Goal: Transaction & Acquisition: Purchase product/service

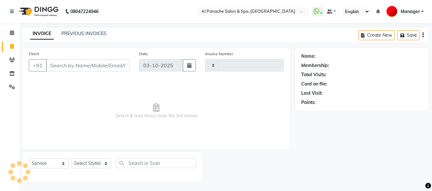
select select "service"
type input "2572"
select select "751"
click at [89, 163] on select "Select Stylist" at bounding box center [91, 164] width 40 height 10
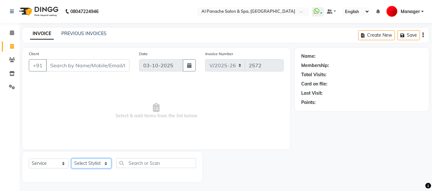
select select "50647"
click at [71, 159] on select "Select Stylist [PERSON_NAME] [PERSON_NAME] Baby [PERSON_NAME] Makeup Manager [P…" at bounding box center [91, 164] width 40 height 10
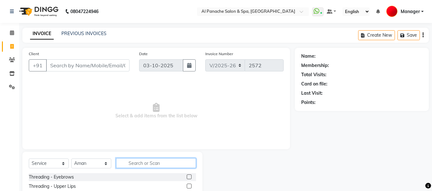
click at [152, 165] on input "text" at bounding box center [156, 164] width 80 height 10
type input "gen"
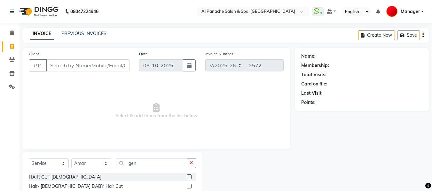
click at [188, 177] on label at bounding box center [189, 177] width 5 height 5
click at [188, 177] on input "checkbox" at bounding box center [189, 177] width 4 height 4
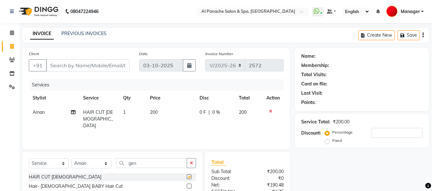
checkbox input "false"
click at [85, 164] on select "Select Stylist [PERSON_NAME] [PERSON_NAME] Baby [PERSON_NAME] Makeup Manager [P…" at bounding box center [91, 164] width 40 height 10
select select "88146"
click at [71, 159] on select "Select Stylist [PERSON_NAME] [PERSON_NAME] Baby [PERSON_NAME] Makeup Manager [P…" at bounding box center [91, 164] width 40 height 10
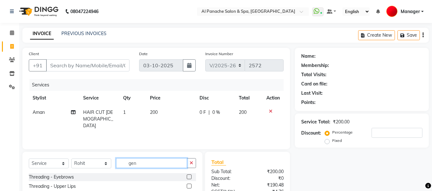
click at [137, 164] on input "gen" at bounding box center [151, 164] width 71 height 10
type input "gent"
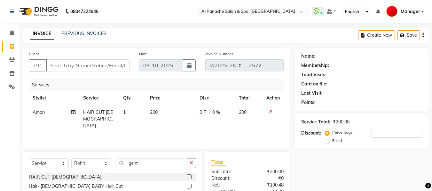
click at [189, 177] on label at bounding box center [189, 177] width 5 height 5
click at [189, 177] on input "checkbox" at bounding box center [189, 177] width 4 height 4
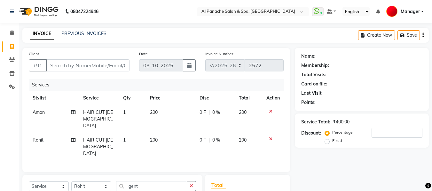
checkbox input "false"
click at [90, 64] on input "Client" at bounding box center [87, 65] width 83 height 12
type input "p"
type input "0"
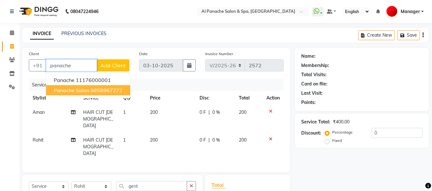
click at [95, 87] on button "panache salon 9858967272" at bounding box center [88, 90] width 84 height 10
type input "9858967272"
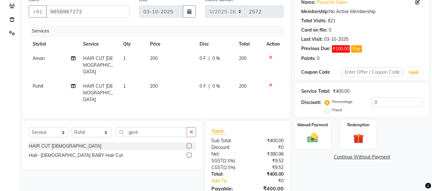
scroll to position [79, 0]
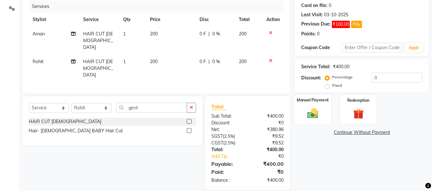
click at [315, 116] on img at bounding box center [313, 113] width 18 height 13
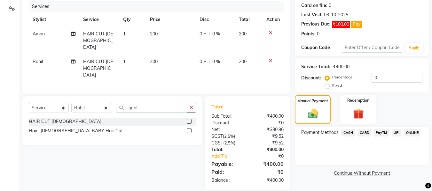
click at [346, 129] on span "CASH" at bounding box center [348, 132] width 14 height 7
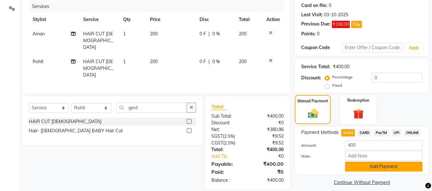
click at [373, 170] on button "Add Payment" at bounding box center [383, 167] width 77 height 10
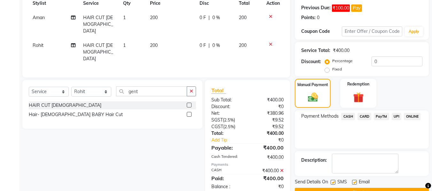
scroll to position [111, 0]
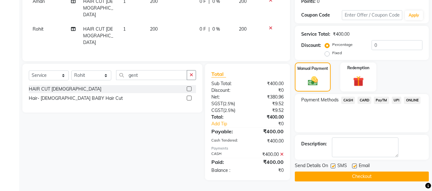
click at [400, 174] on button "Checkout" at bounding box center [362, 177] width 134 height 10
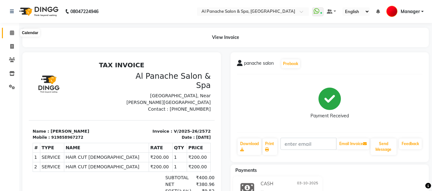
click at [15, 32] on span at bounding box center [11, 32] width 11 height 7
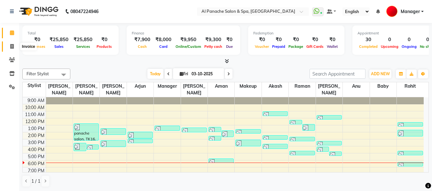
click at [12, 47] on icon at bounding box center [12, 46] width 4 height 5
select select "service"
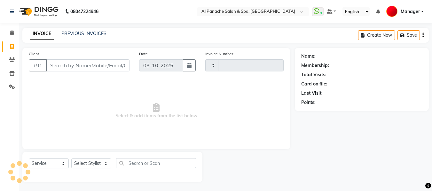
type input "2573"
select select "751"
click at [107, 64] on input "Client" at bounding box center [87, 65] width 83 height 12
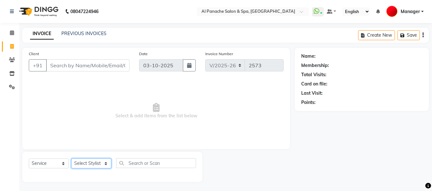
click at [93, 164] on select "Select Stylist [PERSON_NAME] [PERSON_NAME] Baby [PERSON_NAME] Makeup Manager [P…" at bounding box center [91, 164] width 40 height 10
select select "62929"
click at [71, 159] on select "Select Stylist [PERSON_NAME] [PERSON_NAME] Baby [PERSON_NAME] Makeup Manager [P…" at bounding box center [91, 164] width 40 height 10
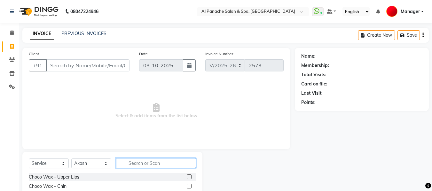
click at [143, 163] on input "text" at bounding box center [156, 164] width 80 height 10
type input "cut"
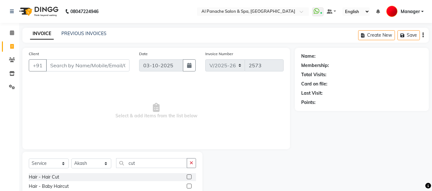
click at [189, 178] on label at bounding box center [189, 177] width 5 height 5
click at [189, 178] on input "checkbox" at bounding box center [189, 177] width 4 height 4
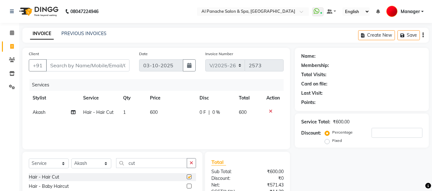
checkbox input "false"
click at [145, 165] on input "cut" at bounding box center [151, 164] width 71 height 10
type input "c"
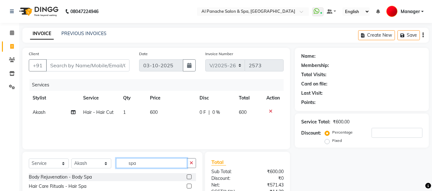
type input "spa"
click at [190, 187] on label at bounding box center [189, 186] width 5 height 5
click at [190, 187] on input "checkbox" at bounding box center [189, 187] width 4 height 4
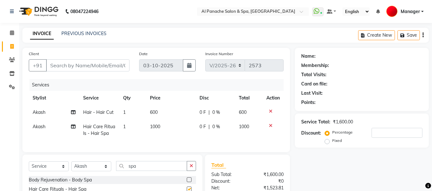
checkbox input "false"
click at [120, 61] on input "Client" at bounding box center [87, 65] width 83 height 12
type input "p"
type input "0"
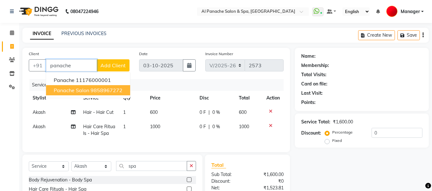
click at [99, 91] on ngb-highlight "9858967272" at bounding box center [106, 90] width 32 height 6
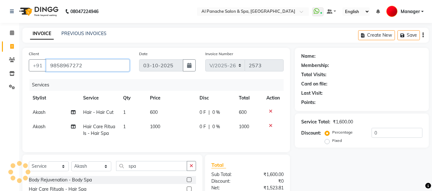
type input "9858967272"
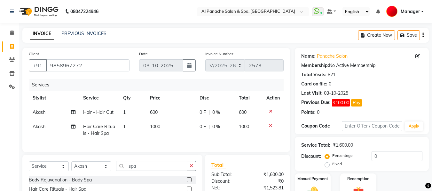
scroll to position [72, 0]
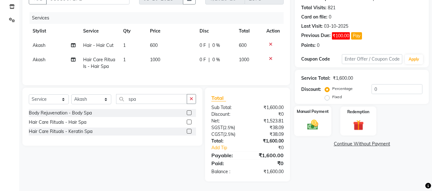
click at [309, 120] on img at bounding box center [313, 125] width 18 height 13
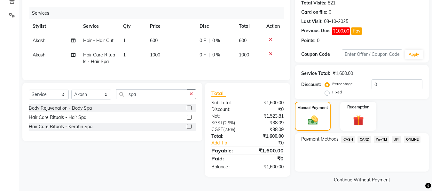
click at [396, 140] on span "UPI" at bounding box center [397, 139] width 10 height 7
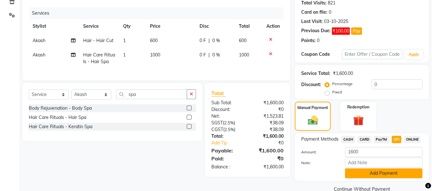
click at [386, 176] on button "Add Payment" at bounding box center [383, 174] width 77 height 10
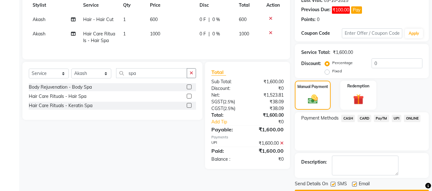
scroll to position [111, 0]
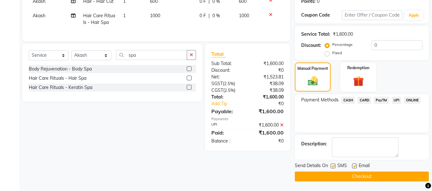
click at [364, 99] on span "CARD" at bounding box center [364, 100] width 14 height 7
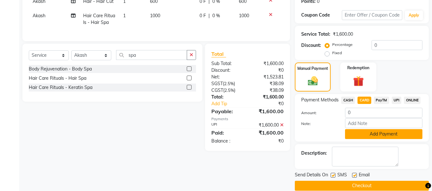
click at [371, 136] on button "Add Payment" at bounding box center [383, 134] width 77 height 10
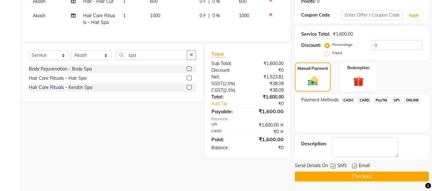
click at [356, 181] on button "Checkout" at bounding box center [362, 177] width 134 height 10
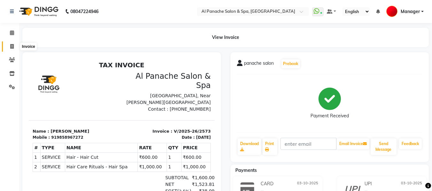
click at [10, 44] on icon at bounding box center [12, 46] width 4 height 5
select select "service"
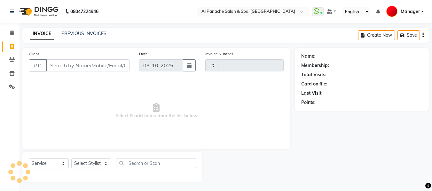
scroll to position [1, 0]
type input "2574"
select select "751"
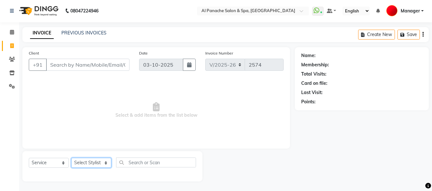
click at [91, 163] on select "Select Stylist [PERSON_NAME] [PERSON_NAME] Baby [PERSON_NAME] Makeup Manager [P…" at bounding box center [91, 163] width 40 height 10
select select "12067"
click at [71, 158] on select "Select Stylist [PERSON_NAME] [PERSON_NAME] Baby [PERSON_NAME] Makeup Manager [P…" at bounding box center [91, 163] width 40 height 10
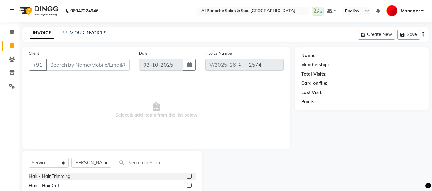
click at [187, 186] on label at bounding box center [189, 185] width 5 height 5
click at [187, 186] on input "checkbox" at bounding box center [189, 186] width 4 height 4
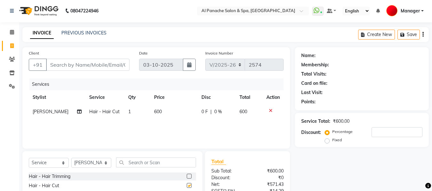
checkbox input "false"
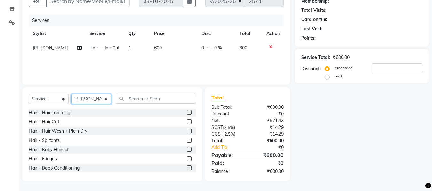
click at [100, 97] on select "Select Stylist [PERSON_NAME] [PERSON_NAME] Baby [PERSON_NAME] Makeup Manager [P…" at bounding box center [91, 99] width 40 height 10
select select "31034"
click at [71, 94] on select "Select Stylist [PERSON_NAME] [PERSON_NAME] Baby [PERSON_NAME] Makeup Manager [P…" at bounding box center [91, 99] width 40 height 10
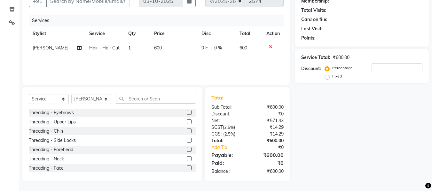
click at [187, 112] on label at bounding box center [189, 112] width 5 height 5
click at [187, 112] on input "checkbox" at bounding box center [189, 113] width 4 height 4
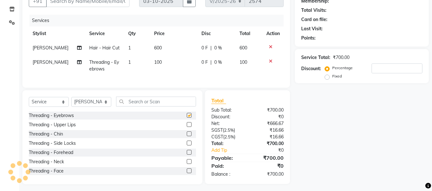
checkbox input "false"
click at [101, 4] on input "Client" at bounding box center [87, 1] width 83 height 12
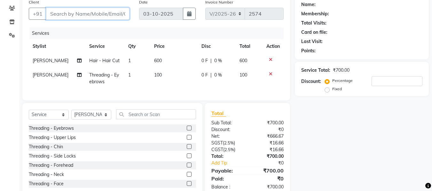
type input "p"
type input "0"
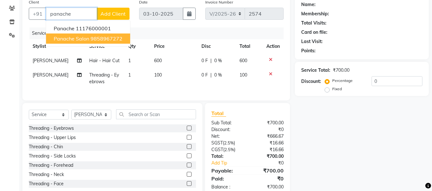
click at [116, 39] on ngb-highlight "9858967272" at bounding box center [106, 38] width 32 height 6
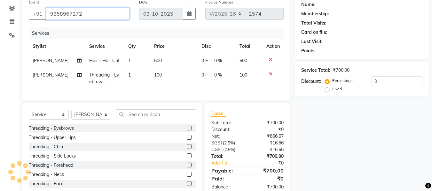
type input "9858967272"
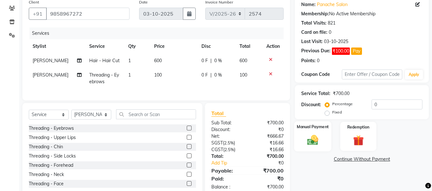
click at [305, 140] on img at bounding box center [313, 140] width 18 height 13
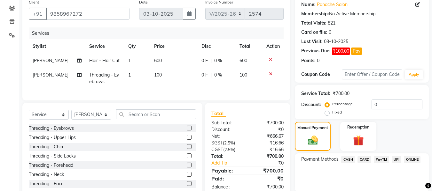
click at [346, 160] on span "CASH" at bounding box center [348, 159] width 14 height 7
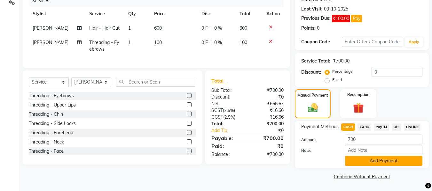
click at [383, 160] on button "Add Payment" at bounding box center [383, 161] width 77 height 10
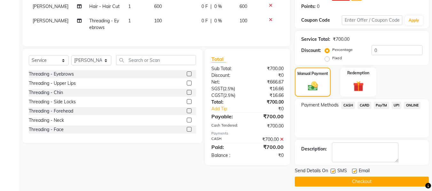
scroll to position [111, 0]
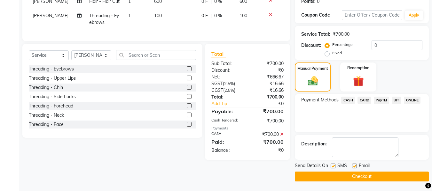
click at [387, 175] on button "Checkout" at bounding box center [362, 177] width 134 height 10
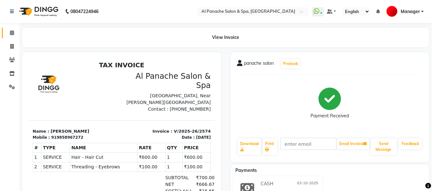
click at [10, 28] on link "Calendar" at bounding box center [9, 33] width 15 height 11
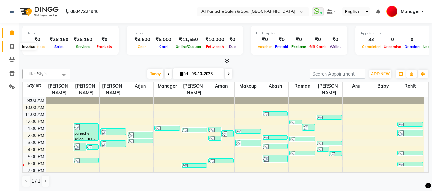
click at [10, 48] on icon at bounding box center [12, 46] width 4 height 5
select select "service"
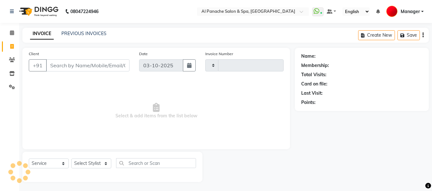
type input "2575"
select select "751"
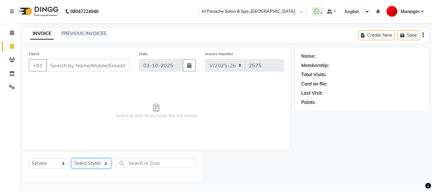
click at [97, 163] on select "Select Stylist [PERSON_NAME] [PERSON_NAME] Baby [PERSON_NAME] Makeup Manager [P…" at bounding box center [91, 164] width 40 height 10
select select "88146"
click at [71, 159] on select "Select Stylist [PERSON_NAME] [PERSON_NAME] Baby [PERSON_NAME] Makeup Manager [P…" at bounding box center [91, 164] width 40 height 10
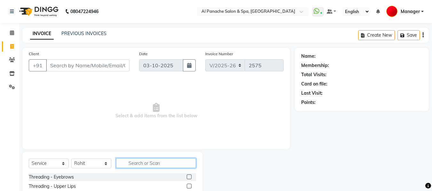
click at [147, 163] on input "text" at bounding box center [156, 164] width 80 height 10
type input "be"
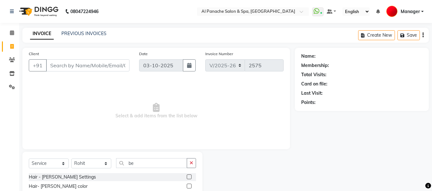
click at [188, 177] on label at bounding box center [189, 177] width 5 height 5
click at [188, 177] on input "checkbox" at bounding box center [189, 177] width 4 height 4
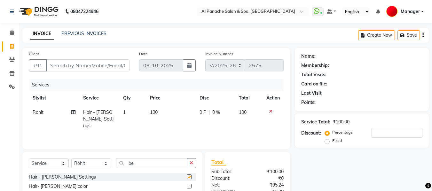
checkbox input "false"
click at [90, 63] on input "Client" at bounding box center [87, 65] width 83 height 12
type input "p"
type input "0"
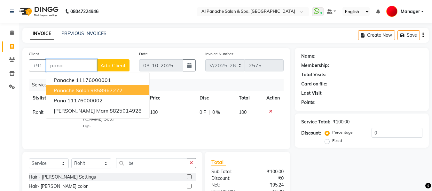
click at [82, 89] on span "panache salon" at bounding box center [71, 90] width 35 height 6
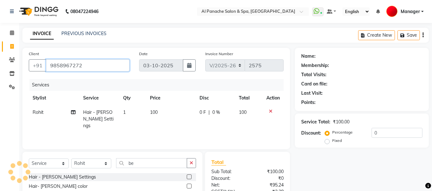
type input "9858967272"
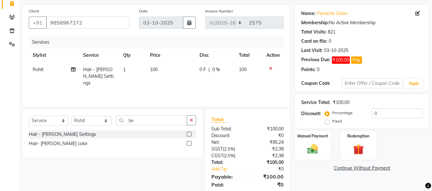
scroll to position [64, 0]
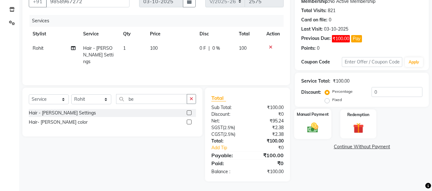
click at [313, 131] on img at bounding box center [313, 127] width 18 height 13
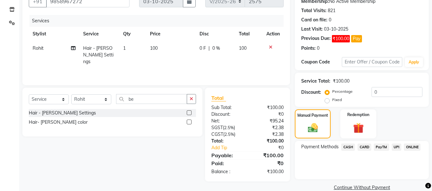
click at [345, 147] on span "CASH" at bounding box center [348, 147] width 14 height 7
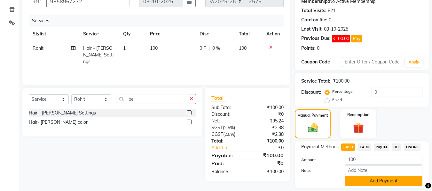
click at [369, 185] on button "Add Payment" at bounding box center [383, 181] width 77 height 10
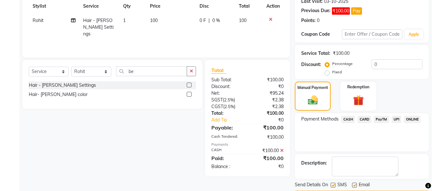
scroll to position [111, 0]
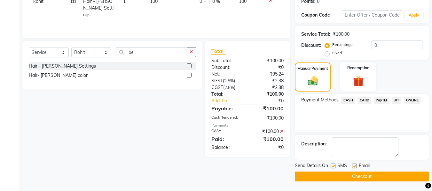
click at [388, 175] on button "Checkout" at bounding box center [362, 177] width 134 height 10
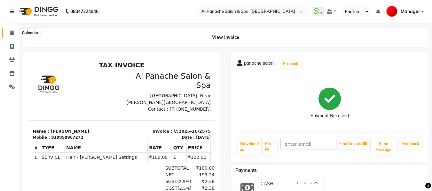
click at [12, 33] on icon at bounding box center [12, 32] width 4 height 5
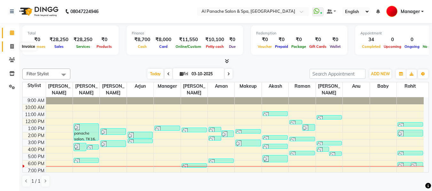
click at [10, 47] on icon at bounding box center [12, 46] width 4 height 5
select select "service"
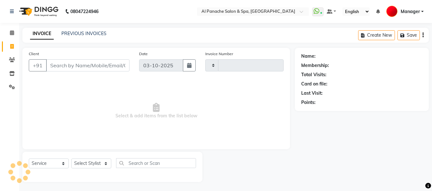
type input "2576"
select select "751"
click at [12, 33] on icon at bounding box center [12, 32] width 4 height 5
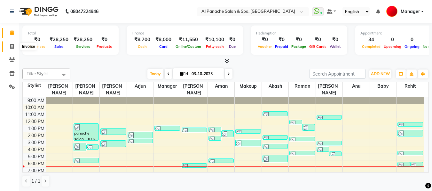
click at [14, 48] on icon at bounding box center [12, 46] width 4 height 5
select select "service"
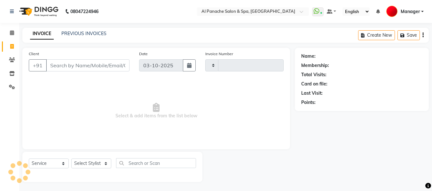
type input "2576"
select select "751"
click at [107, 66] on input "Client" at bounding box center [87, 65] width 83 height 12
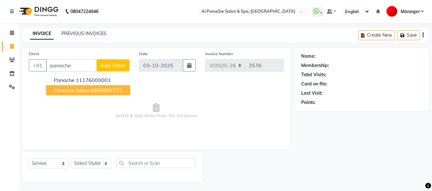
click at [112, 92] on ngb-highlight "9858967272" at bounding box center [106, 90] width 32 height 6
type input "9858967272"
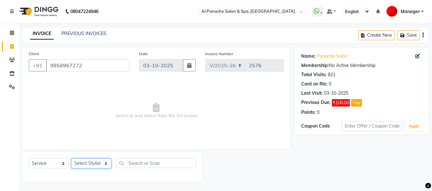
click at [89, 161] on select "Select Stylist [PERSON_NAME] [PERSON_NAME] Baby [PERSON_NAME] Makeup Manager [P…" at bounding box center [91, 164] width 40 height 10
select select "12067"
click at [71, 159] on select "Select Stylist [PERSON_NAME] [PERSON_NAME] Baby [PERSON_NAME] Makeup Manager [P…" at bounding box center [91, 164] width 40 height 10
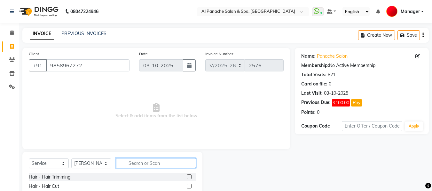
click at [150, 165] on input "text" at bounding box center [156, 164] width 80 height 10
type input "stre"
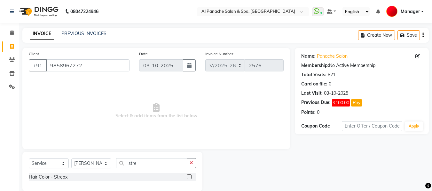
click at [188, 177] on label at bounding box center [189, 177] width 5 height 5
click at [188, 177] on input "checkbox" at bounding box center [189, 177] width 4 height 4
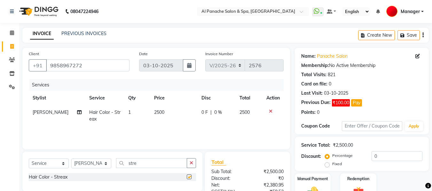
checkbox input "false"
click at [155, 113] on span "2500" at bounding box center [159, 113] width 10 height 6
select select "12067"
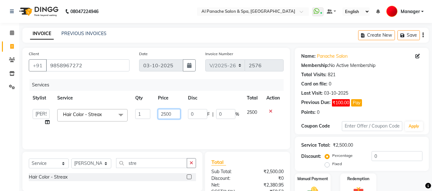
click at [166, 117] on input "2500" at bounding box center [169, 114] width 22 height 10
type input "10000"
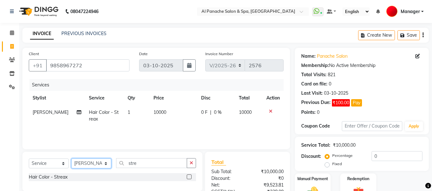
click at [103, 163] on select "Select Stylist [PERSON_NAME] [PERSON_NAME] Baby [PERSON_NAME] Makeup Manager [P…" at bounding box center [91, 164] width 40 height 10
select select "31034"
click at [71, 159] on select "Select Stylist [PERSON_NAME] [PERSON_NAME] Baby [PERSON_NAME] Makeup Manager [P…" at bounding box center [91, 164] width 40 height 10
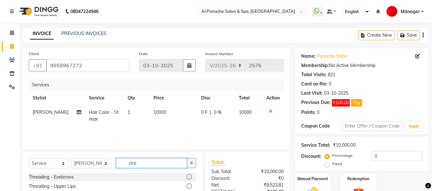
click at [157, 165] on input "stre" at bounding box center [151, 164] width 71 height 10
type input "s"
type input "o3"
click at [187, 176] on label at bounding box center [189, 177] width 5 height 5
click at [187, 176] on input "checkbox" at bounding box center [189, 177] width 4 height 4
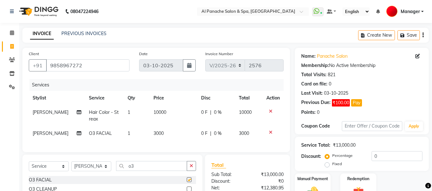
checkbox input "false"
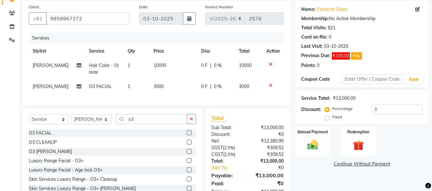
scroll to position [72, 0]
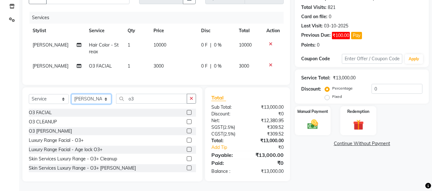
click at [105, 101] on select "Select Stylist [PERSON_NAME] [PERSON_NAME] Baby [PERSON_NAME] Makeup Manager [P…" at bounding box center [91, 99] width 40 height 10
select select "50648"
click at [71, 94] on select "Select Stylist [PERSON_NAME] [PERSON_NAME] Baby [PERSON_NAME] Makeup Manager [P…" at bounding box center [91, 99] width 40 height 10
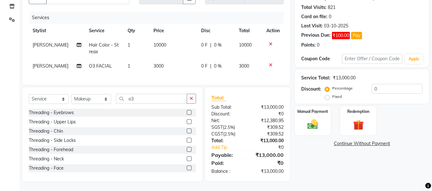
click at [90, 38] on td "Hair Color - Streax" at bounding box center [104, 48] width 39 height 21
select select "12067"
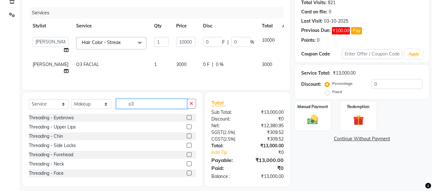
click at [149, 109] on input "o3" at bounding box center [151, 104] width 71 height 10
type input "o"
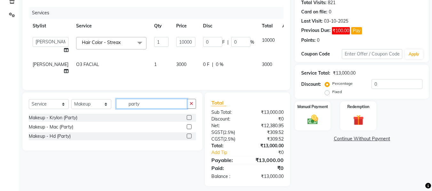
type input "party"
click at [189, 120] on label at bounding box center [189, 117] width 5 height 5
click at [189, 120] on input "checkbox" at bounding box center [189, 118] width 4 height 4
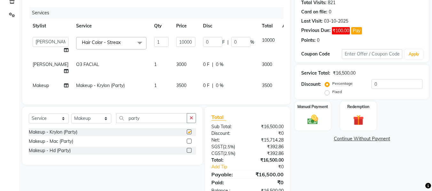
checkbox input "false"
click at [314, 121] on img at bounding box center [313, 119] width 18 height 13
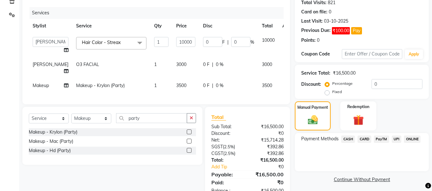
click at [397, 139] on span "UPI" at bounding box center [397, 139] width 10 height 7
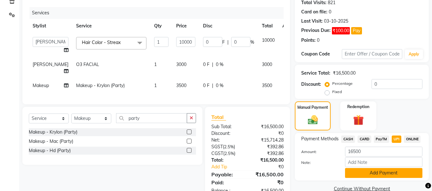
click at [382, 169] on button "Add Payment" at bounding box center [383, 173] width 77 height 10
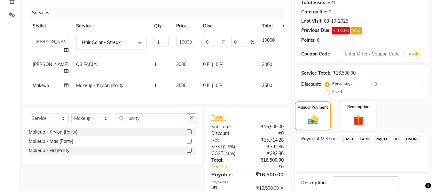
scroll to position [111, 0]
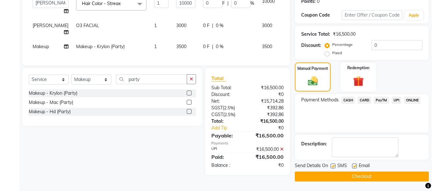
click at [373, 179] on button "Checkout" at bounding box center [362, 177] width 134 height 10
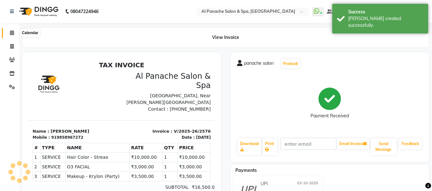
click at [10, 35] on icon at bounding box center [12, 32] width 4 height 5
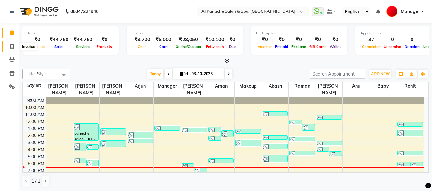
click at [13, 48] on icon at bounding box center [12, 46] width 4 height 5
select select "751"
select select "service"
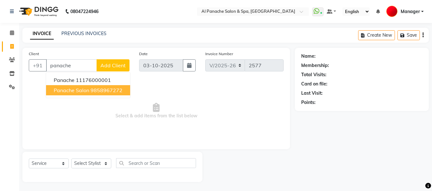
click at [108, 89] on ngb-highlight "9858967272" at bounding box center [106, 90] width 32 height 6
type input "9858967272"
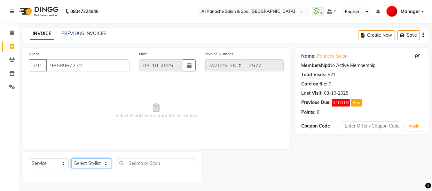
click at [100, 165] on select "Select Stylist [PERSON_NAME] [PERSON_NAME] Baby [PERSON_NAME] Makeup Manager [P…" at bounding box center [91, 164] width 40 height 10
select select "50648"
click at [71, 159] on select "Select Stylist [PERSON_NAME] [PERSON_NAME] Baby [PERSON_NAME] Makeup Manager [P…" at bounding box center [91, 164] width 40 height 10
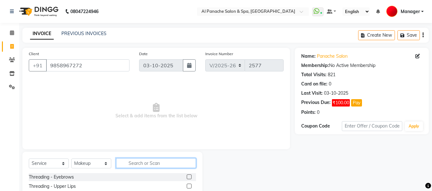
click at [175, 165] on input "text" at bounding box center [156, 164] width 80 height 10
type input "party"
click at [189, 177] on label at bounding box center [189, 177] width 5 height 5
click at [189, 177] on input "checkbox" at bounding box center [189, 177] width 4 height 4
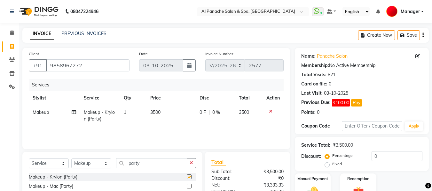
checkbox input "false"
click at [155, 113] on span "3500" at bounding box center [155, 113] width 10 height 6
select select "50648"
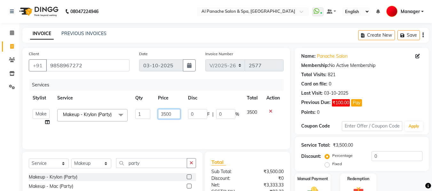
click at [167, 117] on input "3500" at bounding box center [169, 114] width 22 height 10
type input "5200"
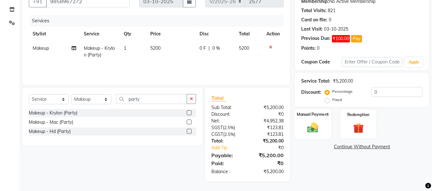
click at [309, 129] on img at bounding box center [313, 127] width 18 height 13
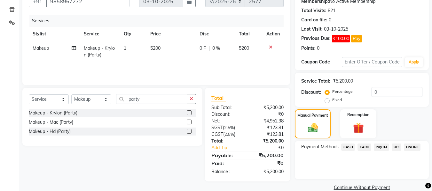
click at [398, 148] on span "UPI" at bounding box center [397, 147] width 10 height 7
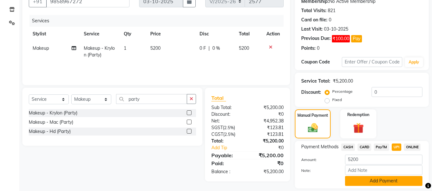
click at [395, 182] on button "Add Payment" at bounding box center [383, 181] width 77 height 10
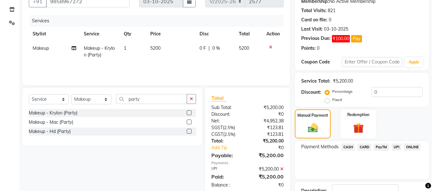
scroll to position [111, 0]
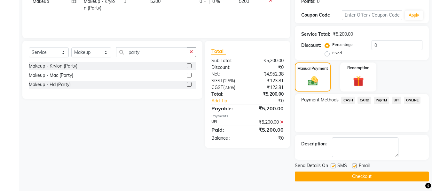
click at [370, 178] on button "Checkout" at bounding box center [362, 177] width 134 height 10
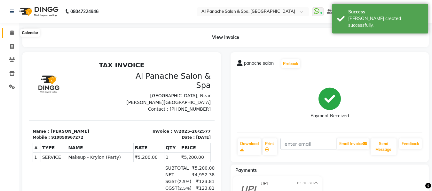
click at [12, 34] on icon at bounding box center [12, 32] width 4 height 5
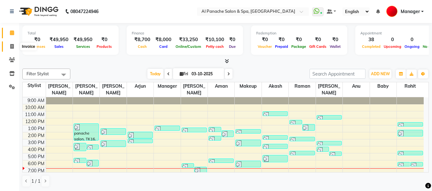
click at [9, 49] on span at bounding box center [11, 46] width 11 height 7
select select "service"
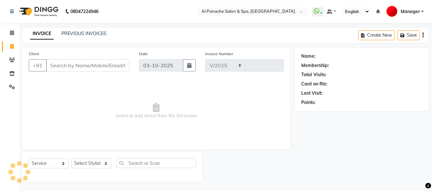
select select "751"
type input "2578"
click at [98, 162] on select "Select Stylist [PERSON_NAME] [PERSON_NAME] Baby [PERSON_NAME] Makeup Manager [P…" at bounding box center [91, 164] width 40 height 10
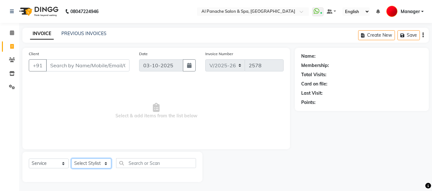
select select "12074"
click at [71, 159] on select "Select Stylist [PERSON_NAME] [PERSON_NAME] Baby [PERSON_NAME] Makeup Manager [P…" at bounding box center [91, 164] width 40 height 10
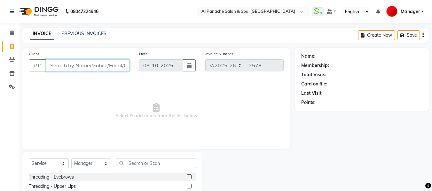
click at [105, 66] on input "Client" at bounding box center [87, 65] width 83 height 12
type input "7051307307"
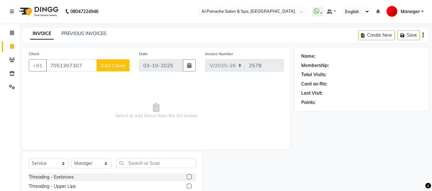
click at [118, 68] on span "Add Client" at bounding box center [112, 65] width 25 height 6
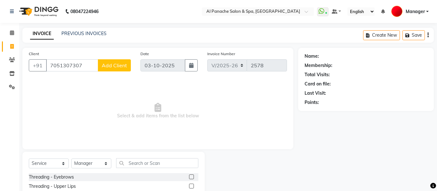
select select "15"
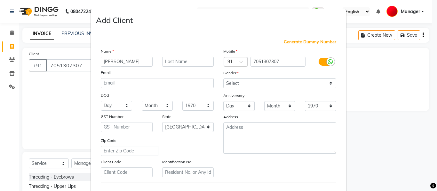
type input "[PERSON_NAME]"
click at [175, 60] on input "text" at bounding box center [188, 62] width 52 height 10
type input "sir"
click at [232, 85] on select "Select [DEMOGRAPHIC_DATA] [DEMOGRAPHIC_DATA] Other Prefer Not To Say" at bounding box center [279, 84] width 113 height 10
select select "[DEMOGRAPHIC_DATA]"
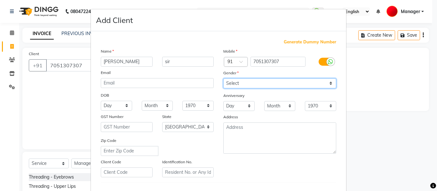
click at [223, 79] on select "Select [DEMOGRAPHIC_DATA] [DEMOGRAPHIC_DATA] Other Prefer Not To Say" at bounding box center [279, 84] width 113 height 10
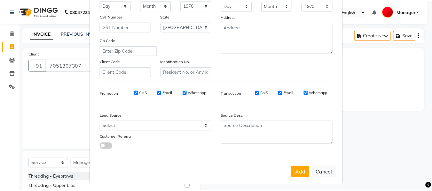
scroll to position [104, 0]
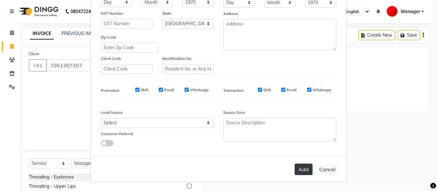
click at [302, 173] on button "Add" at bounding box center [303, 170] width 18 height 12
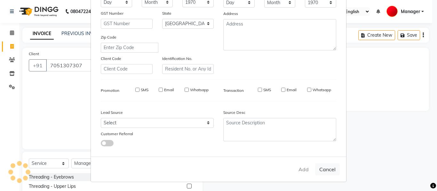
select select
select select "null"
select select
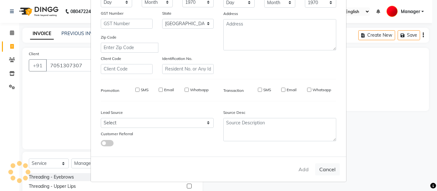
select select
checkbox input "false"
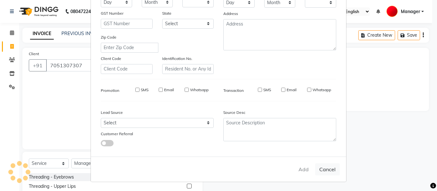
checkbox input "false"
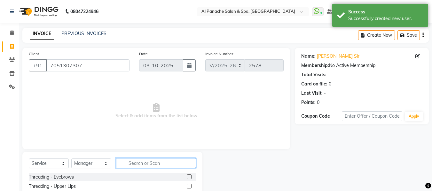
click at [156, 166] on input "text" at bounding box center [156, 164] width 80 height 10
type input "gent"
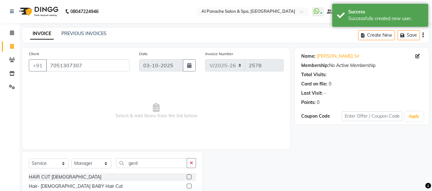
click at [190, 177] on label at bounding box center [189, 177] width 5 height 5
click at [190, 177] on input "checkbox" at bounding box center [189, 177] width 4 height 4
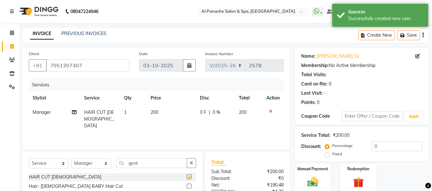
checkbox input "false"
click at [163, 160] on input "gent" at bounding box center [151, 164] width 71 height 10
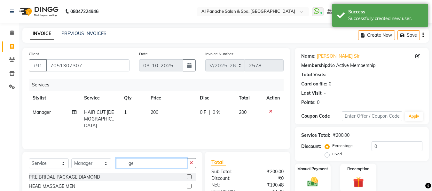
type input "g"
type input "be"
click at [191, 177] on label at bounding box center [189, 177] width 5 height 5
click at [191, 177] on input "checkbox" at bounding box center [189, 177] width 4 height 4
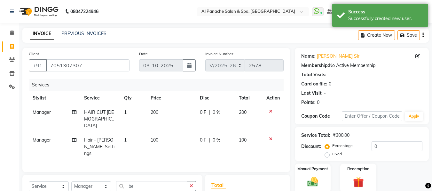
checkbox input "false"
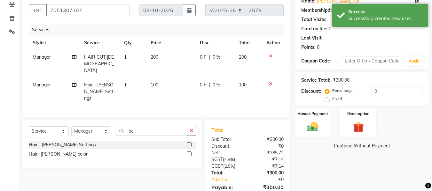
scroll to position [79, 0]
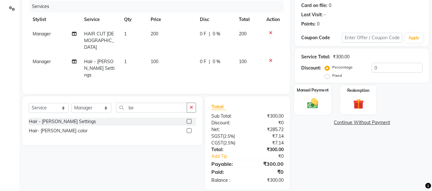
click at [315, 103] on img at bounding box center [313, 103] width 18 height 13
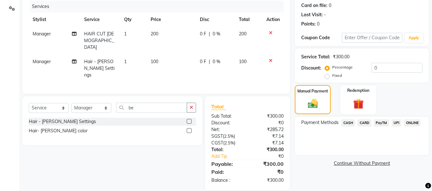
click at [351, 126] on span "CASH" at bounding box center [348, 123] width 14 height 7
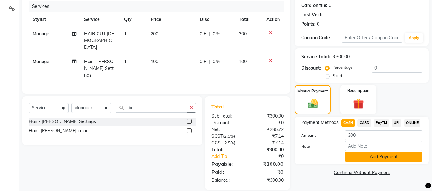
click at [371, 160] on button "Add Payment" at bounding box center [383, 157] width 77 height 10
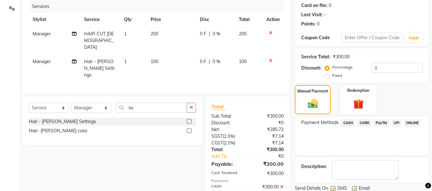
scroll to position [101, 0]
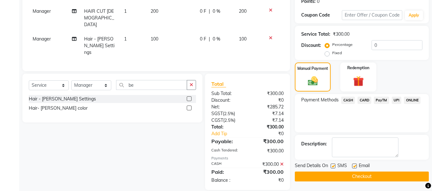
click at [407, 178] on button "Checkout" at bounding box center [362, 177] width 134 height 10
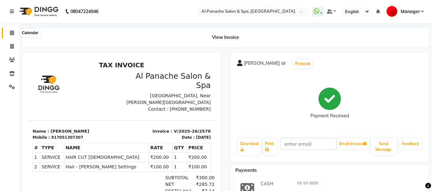
click at [15, 34] on span at bounding box center [11, 32] width 11 height 7
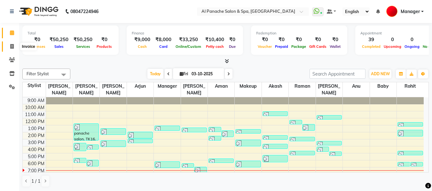
click at [12, 48] on icon at bounding box center [12, 46] width 4 height 5
select select "service"
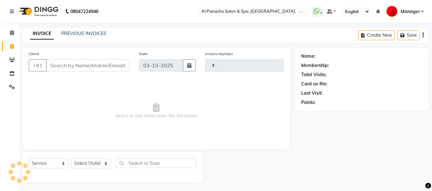
type input "2579"
select select "751"
click at [72, 67] on input "Client" at bounding box center [87, 65] width 83 height 12
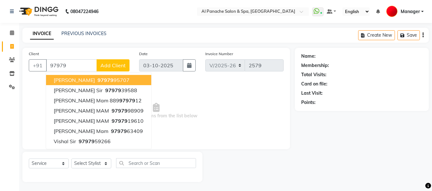
click at [97, 83] on span "97979" at bounding box center [105, 80] width 16 height 6
type input "9797995707"
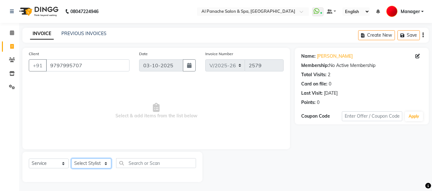
click at [105, 162] on select "Select Stylist [PERSON_NAME] [PERSON_NAME] Baby [PERSON_NAME] Makeup Manager [P…" at bounding box center [91, 164] width 40 height 10
select select "63849"
click at [71, 159] on select "Select Stylist [PERSON_NAME] [PERSON_NAME] Baby [PERSON_NAME] Makeup Manager [P…" at bounding box center [91, 164] width 40 height 10
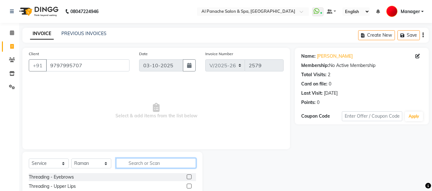
click at [170, 166] on input "text" at bounding box center [156, 164] width 80 height 10
type input "hair"
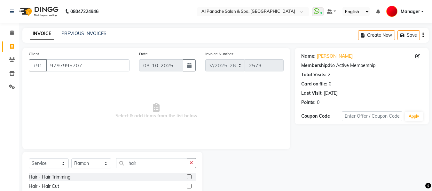
click at [187, 186] on label at bounding box center [189, 186] width 5 height 5
click at [187, 186] on input "checkbox" at bounding box center [189, 187] width 4 height 4
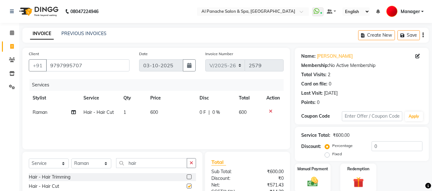
checkbox input "false"
click at [148, 165] on input "hair" at bounding box center [151, 164] width 71 height 10
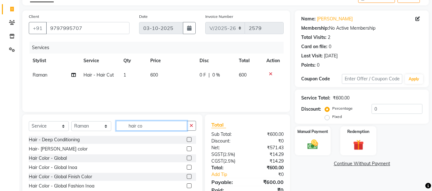
scroll to position [44, 0]
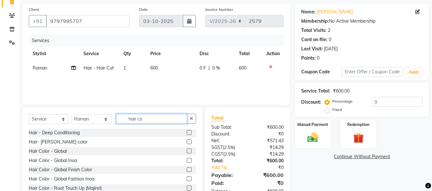
type input "hair co"
click at [187, 151] on label at bounding box center [189, 151] width 5 height 5
click at [187, 151] on input "checkbox" at bounding box center [189, 152] width 4 height 4
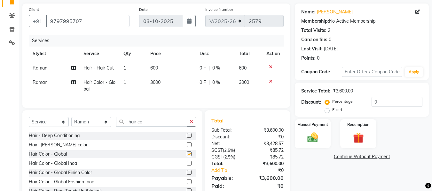
checkbox input "false"
click at [269, 82] on icon at bounding box center [271, 81] width 4 height 4
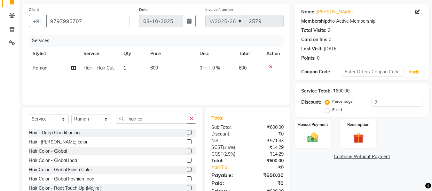
click at [187, 169] on label at bounding box center [189, 169] width 5 height 5
click at [187, 169] on input "checkbox" at bounding box center [189, 170] width 4 height 4
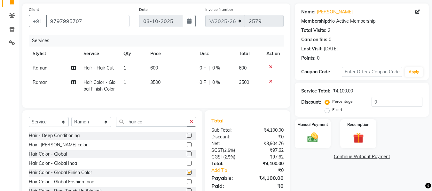
checkbox input "false"
click at [271, 80] on icon at bounding box center [271, 81] width 4 height 4
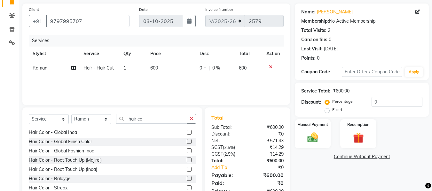
scroll to position [29, 0]
click at [187, 160] on label at bounding box center [189, 159] width 5 height 5
click at [187, 160] on input "checkbox" at bounding box center [189, 160] width 4 height 4
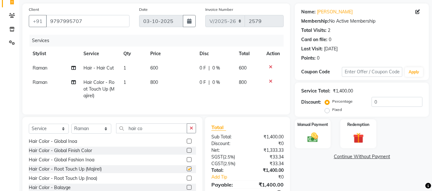
checkbox input "false"
click at [153, 84] on span "800" at bounding box center [154, 83] width 8 height 6
select select "63849"
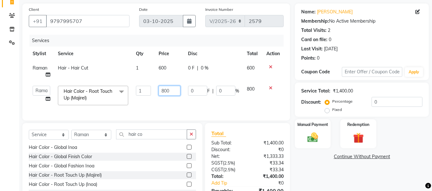
click at [164, 91] on input "800" at bounding box center [170, 91] width 22 height 10
type input "900"
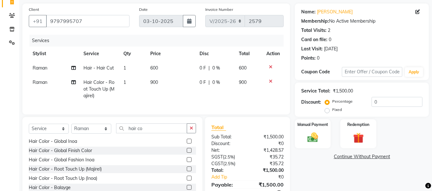
click at [183, 106] on div "Services Stylist Service Qty Price Disc Total Action Raman Hair - Hair Cut 1 60…" at bounding box center [156, 72] width 255 height 74
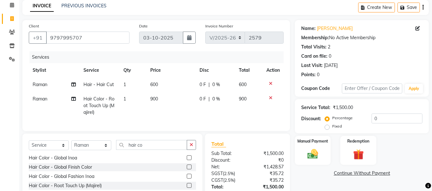
scroll to position [27, 0]
click at [308, 151] on img at bounding box center [313, 154] width 18 height 13
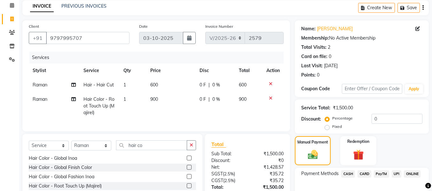
click at [346, 175] on span "CASH" at bounding box center [348, 174] width 14 height 7
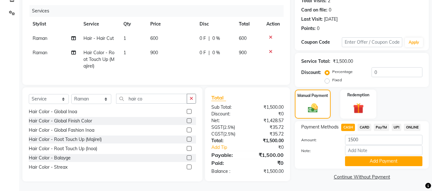
scroll to position [77, 0]
click at [406, 156] on button "Add Payment" at bounding box center [383, 161] width 77 height 10
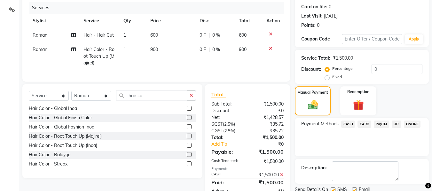
scroll to position [101, 0]
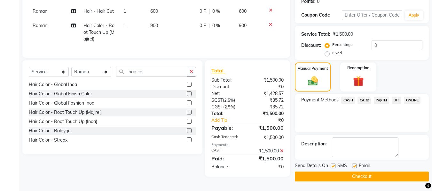
click at [393, 179] on button "Checkout" at bounding box center [362, 177] width 134 height 10
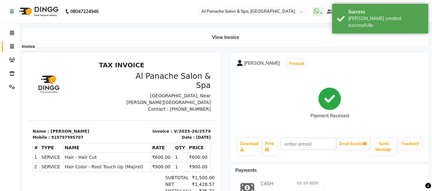
click at [12, 46] on icon at bounding box center [12, 46] width 4 height 5
select select "service"
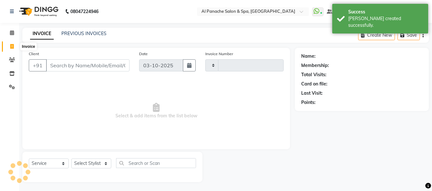
scroll to position [1, 0]
type input "2580"
select select "751"
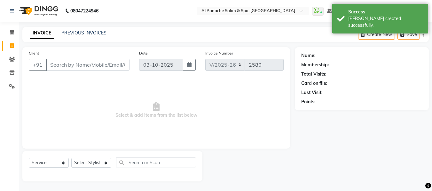
click at [97, 68] on input "Client" at bounding box center [87, 65] width 83 height 12
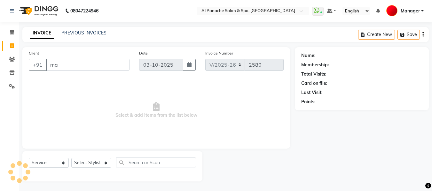
type input "m"
type input "9"
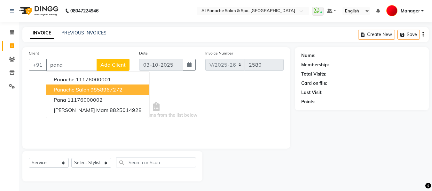
click at [92, 89] on ngb-highlight "9858967272" at bounding box center [106, 90] width 32 height 6
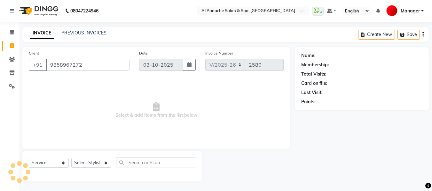
type input "9858967272"
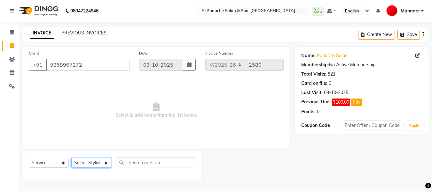
click at [106, 163] on select "Select Stylist [PERSON_NAME] [PERSON_NAME] Baby [PERSON_NAME] Makeup Manager [P…" at bounding box center [91, 163] width 40 height 10
select select "12067"
click at [71, 158] on select "Select Stylist [PERSON_NAME] [PERSON_NAME] Baby [PERSON_NAME] Makeup Manager [P…" at bounding box center [91, 163] width 40 height 10
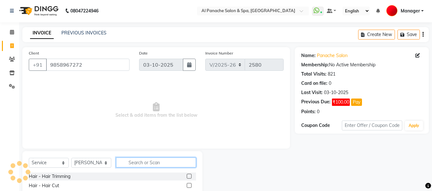
click at [183, 164] on input "text" at bounding box center [156, 163] width 80 height 10
type input "cur"
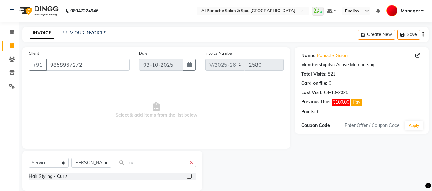
click at [188, 177] on label at bounding box center [189, 176] width 5 height 5
click at [188, 177] on input "checkbox" at bounding box center [189, 177] width 4 height 4
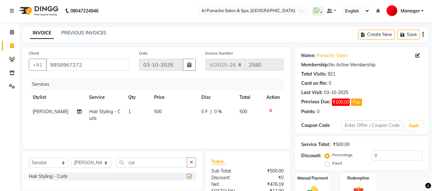
checkbox input "false"
click at [154, 112] on span "500" at bounding box center [158, 112] width 8 height 6
select select "12067"
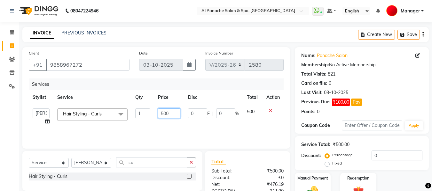
click at [164, 113] on input "500" at bounding box center [169, 114] width 22 height 10
type input "600"
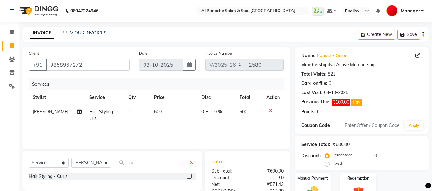
click at [212, 123] on td "0 F | 0 %" at bounding box center [217, 115] width 38 height 21
select select "12067"
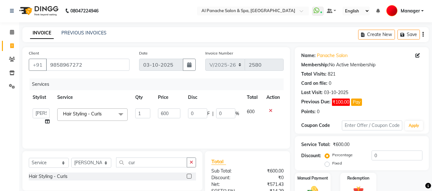
scroll to position [64, 0]
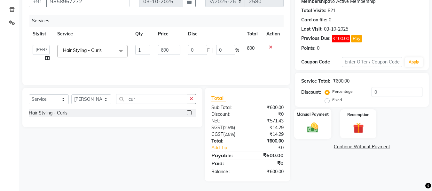
click at [307, 129] on img at bounding box center [313, 127] width 18 height 13
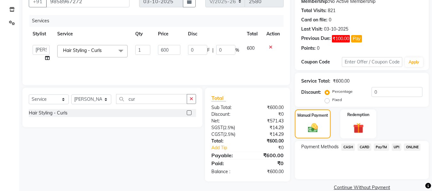
click at [397, 147] on span "UPI" at bounding box center [397, 147] width 10 height 7
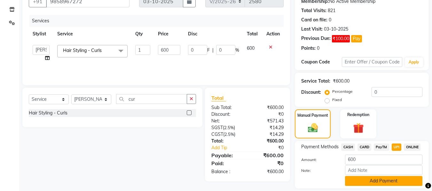
click at [388, 180] on button "Add Payment" at bounding box center [383, 181] width 77 height 10
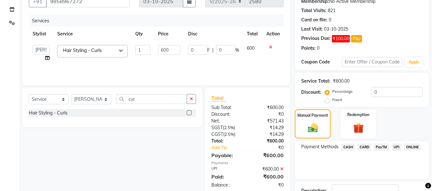
scroll to position [111, 0]
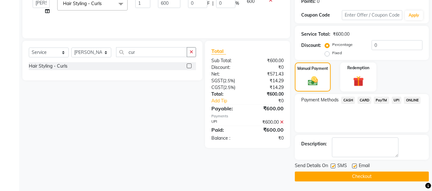
click at [395, 180] on button "Checkout" at bounding box center [362, 177] width 134 height 10
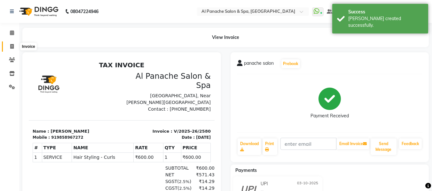
click at [10, 48] on span at bounding box center [11, 46] width 11 height 7
select select "service"
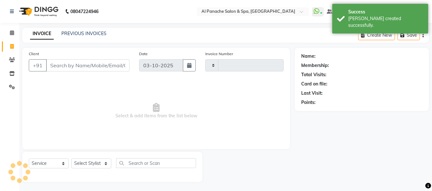
scroll to position [1, 0]
type input "2581"
select select "751"
click at [60, 65] on input "Client" at bounding box center [87, 65] width 83 height 12
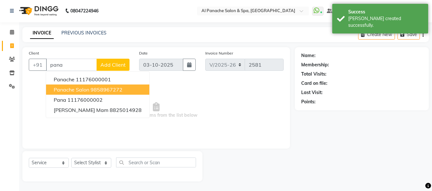
click at [71, 89] on span "panache salon" at bounding box center [71, 90] width 35 height 6
type input "9858967272"
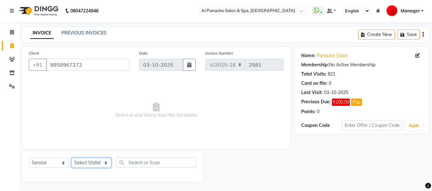
click at [107, 164] on select "Select Stylist [PERSON_NAME] [PERSON_NAME] Baby [PERSON_NAME] Makeup Manager [P…" at bounding box center [91, 163] width 40 height 10
select select "12068"
click at [71, 158] on select "Select Stylist [PERSON_NAME] [PERSON_NAME] Baby [PERSON_NAME] Makeup Manager [P…" at bounding box center [91, 163] width 40 height 10
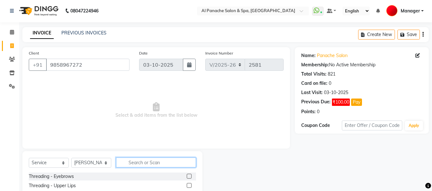
click at [143, 162] on input "text" at bounding box center [156, 163] width 80 height 10
type input "curls"
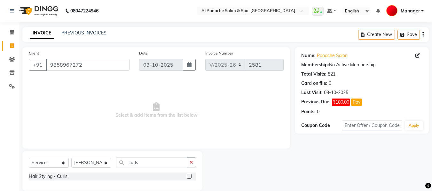
click at [190, 175] on label at bounding box center [189, 176] width 5 height 5
click at [190, 175] on input "checkbox" at bounding box center [189, 177] width 4 height 4
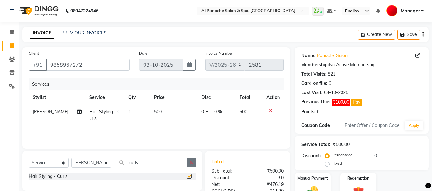
checkbox input "false"
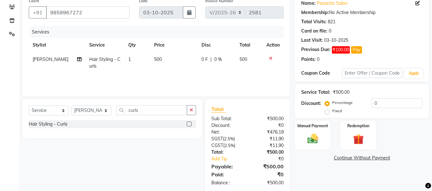
scroll to position [59, 0]
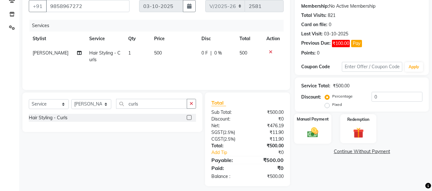
click at [314, 126] on div "Manual Payment" at bounding box center [312, 129] width 37 height 30
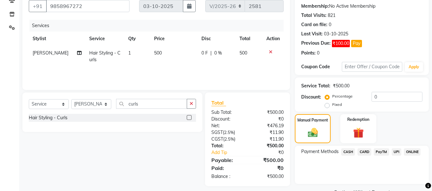
click at [346, 152] on span "CASH" at bounding box center [348, 152] width 14 height 7
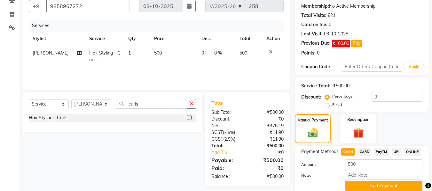
scroll to position [84, 0]
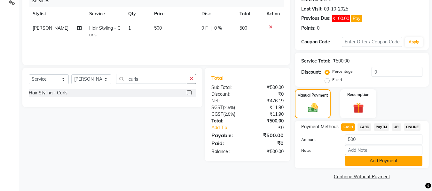
click at [403, 161] on button "Add Payment" at bounding box center [383, 161] width 77 height 10
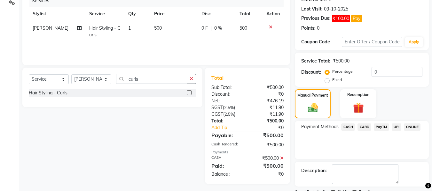
scroll to position [111, 0]
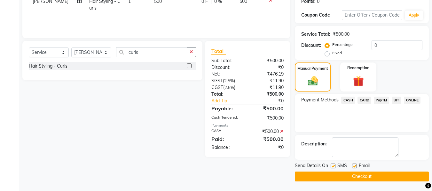
click at [395, 177] on button "Checkout" at bounding box center [362, 177] width 134 height 10
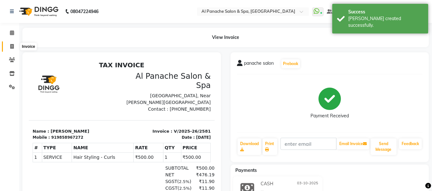
click at [12, 47] on icon at bounding box center [12, 46] width 4 height 5
select select "service"
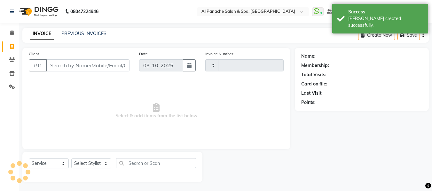
scroll to position [1, 0]
type input "2582"
select select "751"
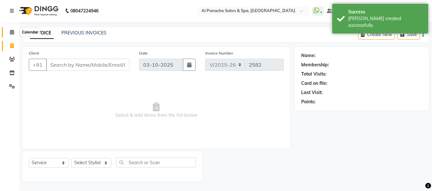
click at [11, 35] on span at bounding box center [11, 32] width 11 height 7
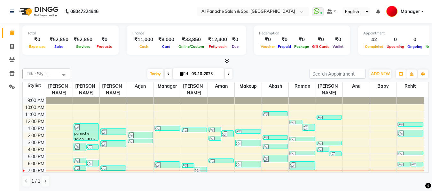
click at [225, 59] on icon at bounding box center [227, 61] width 4 height 5
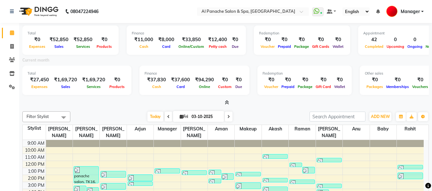
click at [228, 101] on icon at bounding box center [227, 102] width 4 height 5
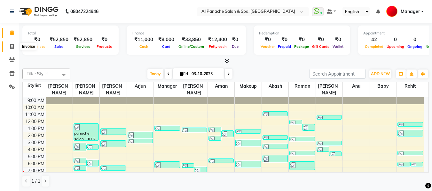
click at [13, 45] on icon at bounding box center [12, 46] width 4 height 5
select select "service"
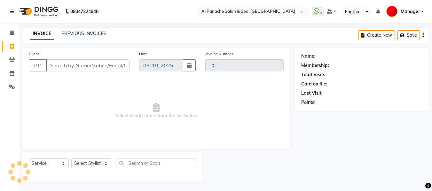
type input "2582"
select select "751"
click at [63, 67] on input "Client" at bounding box center [87, 65] width 83 height 12
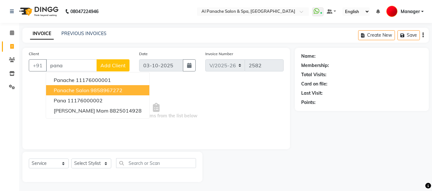
click at [91, 91] on ngb-highlight "9858967272" at bounding box center [106, 90] width 32 height 6
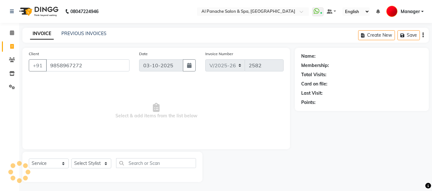
type input "9858967272"
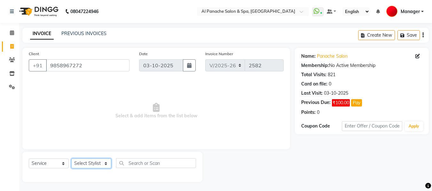
click at [106, 164] on select "Select Stylist [PERSON_NAME] [PERSON_NAME] Baby [PERSON_NAME] Makeup Manager [P…" at bounding box center [91, 164] width 40 height 10
select select "88146"
click at [71, 159] on select "Select Stylist [PERSON_NAME] [PERSON_NAME] Baby [PERSON_NAME] Makeup Manager [P…" at bounding box center [91, 164] width 40 height 10
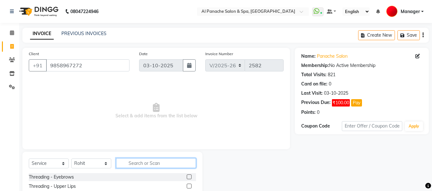
click at [145, 166] on input "text" at bounding box center [156, 164] width 80 height 10
type input "hair"
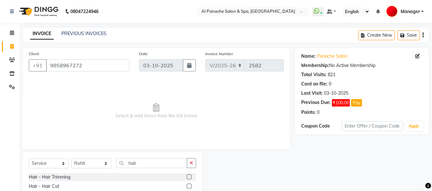
click at [187, 187] on label at bounding box center [189, 186] width 5 height 5
click at [187, 187] on input "checkbox" at bounding box center [189, 187] width 4 height 4
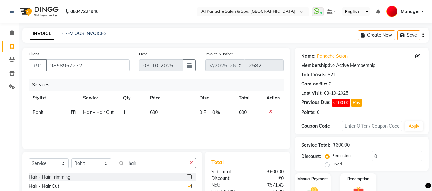
checkbox input "false"
click at [152, 113] on span "600" at bounding box center [154, 113] width 8 height 6
select select "88146"
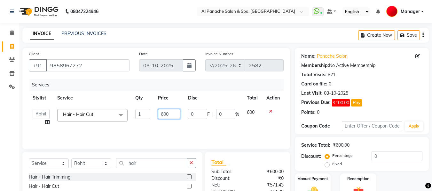
click at [162, 114] on input "600" at bounding box center [169, 114] width 22 height 10
click at [163, 114] on input "600" at bounding box center [169, 114] width 22 height 10
type input "300"
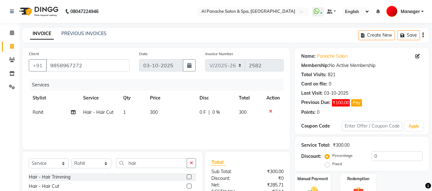
click at [173, 124] on div "Services Stylist Service Qty Price Disc Total Action Rohit Hair - Hair Cut 1 30…" at bounding box center [156, 111] width 255 height 64
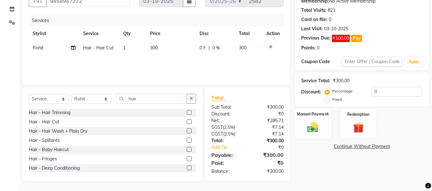
click at [313, 123] on img at bounding box center [313, 127] width 18 height 13
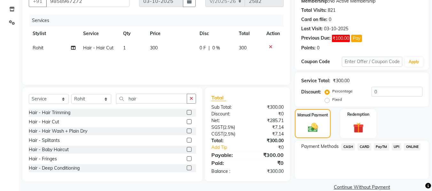
click at [350, 150] on span "CASH" at bounding box center [348, 147] width 14 height 7
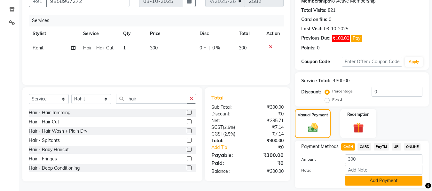
click at [383, 183] on button "Add Payment" at bounding box center [383, 181] width 77 height 10
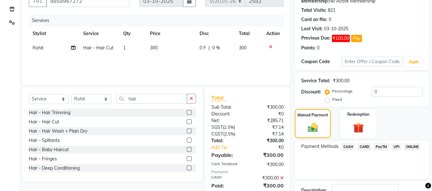
scroll to position [111, 0]
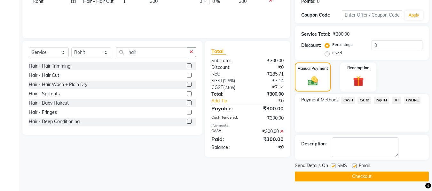
click at [404, 175] on button "Checkout" at bounding box center [362, 177] width 134 height 10
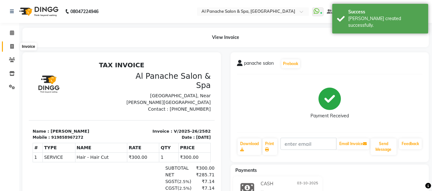
click at [10, 45] on icon at bounding box center [12, 46] width 4 height 5
select select "service"
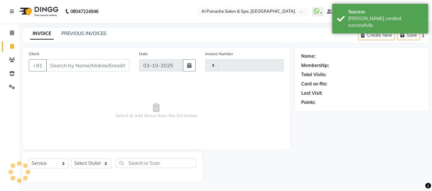
type input "2583"
select select "751"
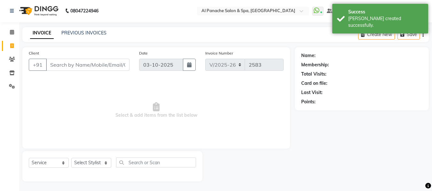
click at [76, 65] on input "Client" at bounding box center [87, 65] width 83 height 12
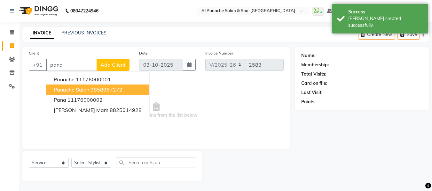
click at [77, 90] on span "panache salon" at bounding box center [71, 90] width 35 height 6
type input "9858967272"
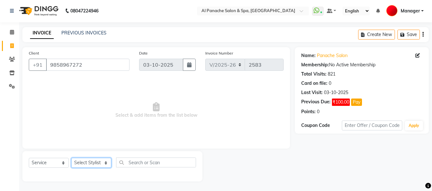
click at [105, 163] on select "Select Stylist [PERSON_NAME] [PERSON_NAME] Baby [PERSON_NAME] Makeup Manager [P…" at bounding box center [91, 163] width 40 height 10
select select "31034"
click at [71, 158] on select "Select Stylist [PERSON_NAME] [PERSON_NAME] Baby [PERSON_NAME] Makeup Manager [P…" at bounding box center [91, 163] width 40 height 10
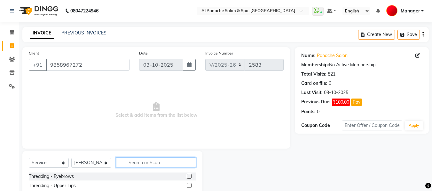
click at [127, 166] on input "text" at bounding box center [156, 163] width 80 height 10
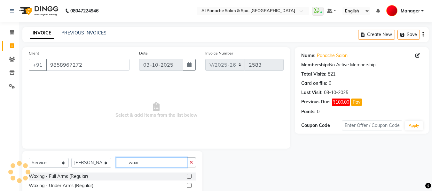
type input "waxi"
click at [187, 176] on label at bounding box center [189, 176] width 5 height 5
click at [187, 176] on input "checkbox" at bounding box center [189, 177] width 4 height 4
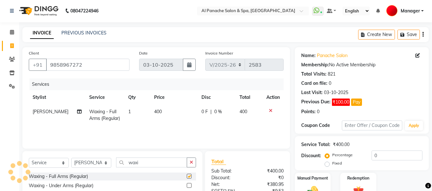
checkbox input "false"
click at [187, 187] on label at bounding box center [189, 185] width 5 height 5
click at [187, 187] on input "checkbox" at bounding box center [189, 186] width 4 height 4
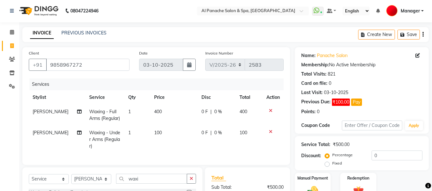
checkbox input "false"
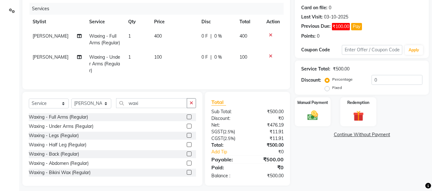
scroll to position [78, 0]
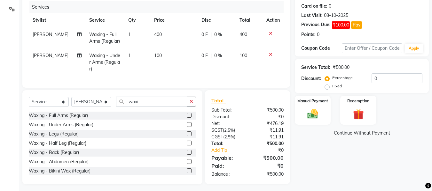
click at [272, 53] on div at bounding box center [272, 54] width 13 height 4
click at [187, 136] on label at bounding box center [189, 134] width 5 height 5
click at [187, 136] on input "checkbox" at bounding box center [189, 134] width 4 height 4
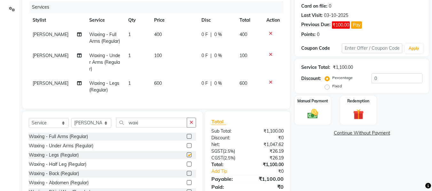
checkbox input "false"
click at [270, 54] on icon at bounding box center [271, 54] width 4 height 4
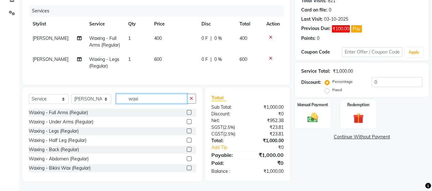
click at [141, 102] on input "waxi" at bounding box center [151, 99] width 71 height 10
type input "w"
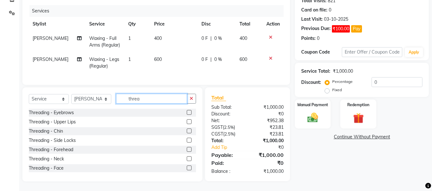
type input "threa"
click at [187, 114] on label at bounding box center [189, 112] width 5 height 5
click at [187, 114] on input "checkbox" at bounding box center [189, 113] width 4 height 4
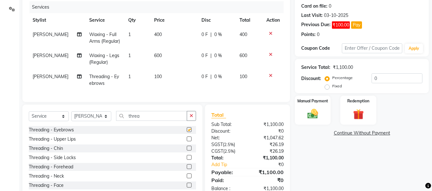
checkbox input "false"
click at [187, 142] on label at bounding box center [189, 139] width 5 height 5
click at [187, 142] on input "checkbox" at bounding box center [189, 139] width 4 height 4
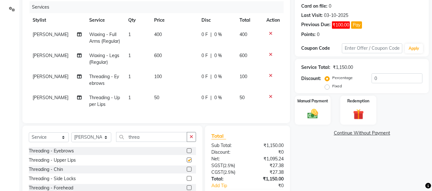
checkbox input "false"
click at [187, 172] on label at bounding box center [189, 169] width 5 height 5
click at [187, 172] on input "checkbox" at bounding box center [189, 170] width 4 height 4
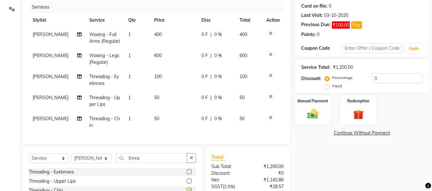
checkbox input "false"
click at [156, 35] on span "400" at bounding box center [158, 35] width 8 height 6
select select "31034"
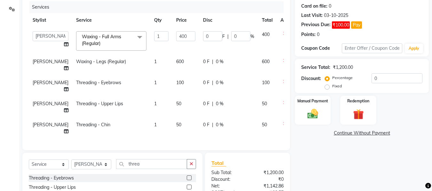
click at [176, 61] on span "600" at bounding box center [180, 62] width 8 height 6
select select "31034"
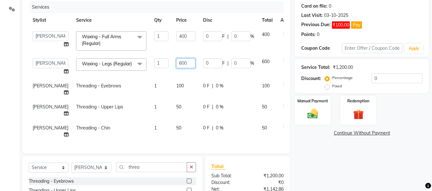
click at [176, 64] on input "600" at bounding box center [185, 63] width 19 height 10
type input "6"
type input "800"
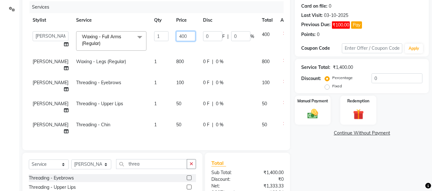
click at [176, 38] on input "400" at bounding box center [185, 36] width 19 height 10
type input "4"
type input "650"
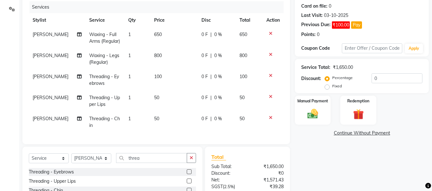
click at [271, 131] on td at bounding box center [272, 122] width 21 height 21
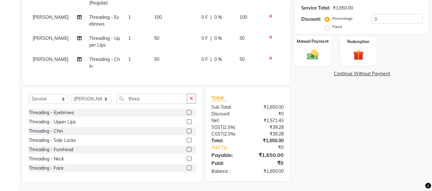
click at [316, 50] on img at bounding box center [313, 54] width 18 height 13
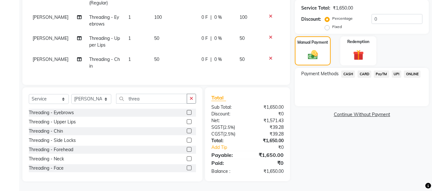
click at [346, 71] on span "CASH" at bounding box center [348, 74] width 14 height 7
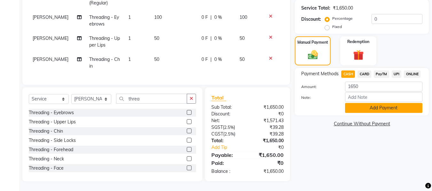
click at [360, 103] on button "Add Payment" at bounding box center [383, 108] width 77 height 10
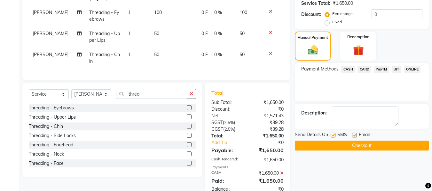
click at [369, 143] on button "Checkout" at bounding box center [362, 146] width 134 height 10
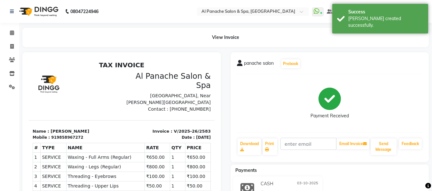
select select "service"
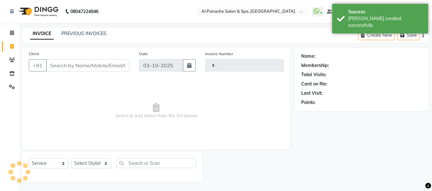
scroll to position [1, 0]
type input "2584"
select select "751"
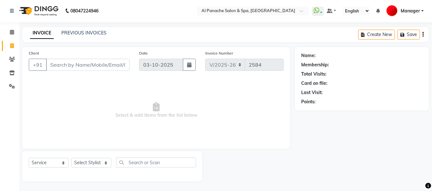
click at [74, 67] on input "Client" at bounding box center [87, 65] width 83 height 12
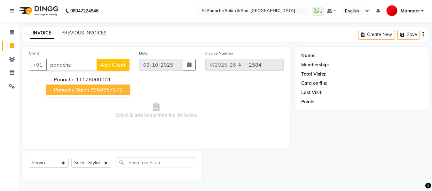
click at [89, 87] on button "panache salon 9858967272" at bounding box center [88, 90] width 84 height 10
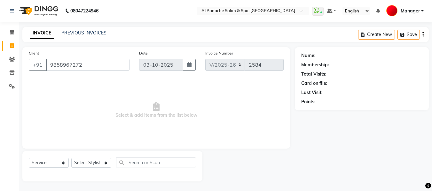
type input "9858967272"
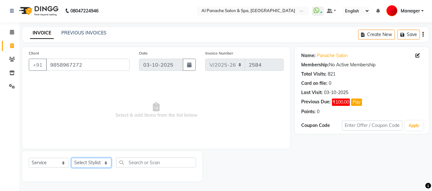
click at [105, 162] on select "Select Stylist [PERSON_NAME] [PERSON_NAME] Baby [PERSON_NAME] Makeup Manager [P…" at bounding box center [91, 163] width 40 height 10
select select "50647"
click at [71, 158] on select "Select Stylist [PERSON_NAME] [PERSON_NAME] Baby [PERSON_NAME] Makeup Manager [P…" at bounding box center [91, 163] width 40 height 10
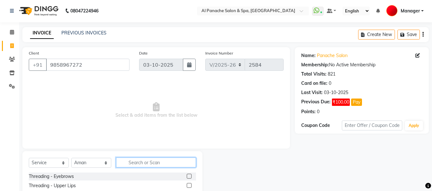
click at [142, 165] on input "text" at bounding box center [156, 163] width 80 height 10
type input "[DEMOGRAPHIC_DATA]"
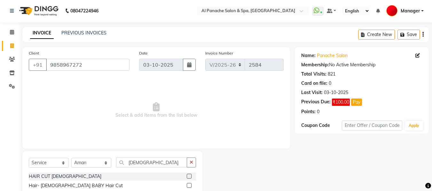
click at [188, 175] on label at bounding box center [189, 176] width 5 height 5
click at [188, 175] on input "checkbox" at bounding box center [189, 177] width 4 height 4
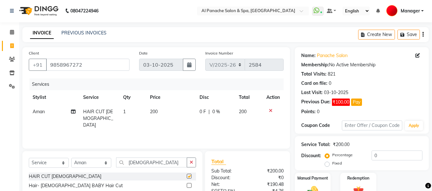
checkbox input "false"
click at [162, 164] on input "[DEMOGRAPHIC_DATA]" at bounding box center [151, 163] width 71 height 10
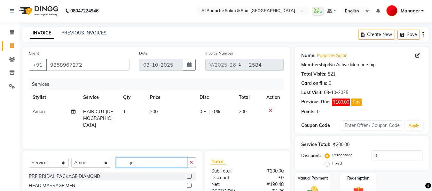
type input "g"
type input "bear"
click at [189, 177] on label at bounding box center [189, 176] width 5 height 5
click at [189, 177] on input "checkbox" at bounding box center [189, 177] width 4 height 4
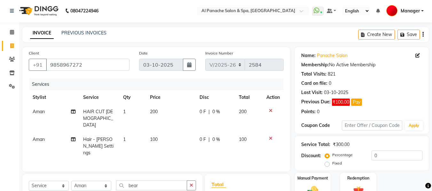
checkbox input "false"
click at [157, 181] on input "bear" at bounding box center [151, 186] width 71 height 10
type input "b"
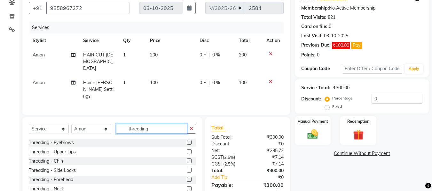
scroll to position [63, 0]
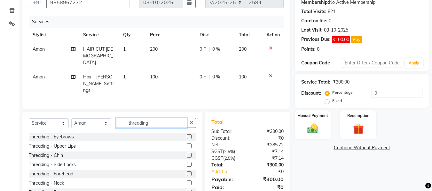
type input "threading"
click at [187, 135] on label at bounding box center [189, 137] width 5 height 5
click at [187, 135] on input "checkbox" at bounding box center [189, 137] width 4 height 4
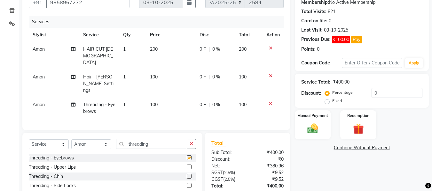
checkbox input "false"
click at [187, 165] on label at bounding box center [189, 167] width 5 height 5
click at [187, 166] on input "checkbox" at bounding box center [189, 168] width 4 height 4
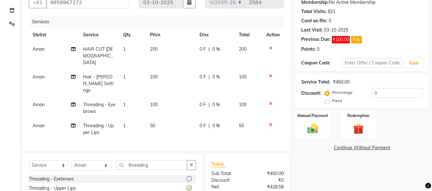
checkbox input "false"
click at [312, 133] on img at bounding box center [313, 128] width 18 height 13
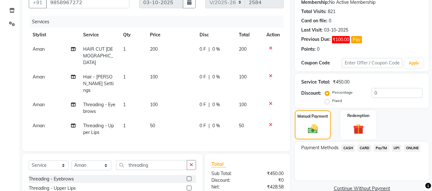
click at [346, 147] on span "CASH" at bounding box center [348, 148] width 14 height 7
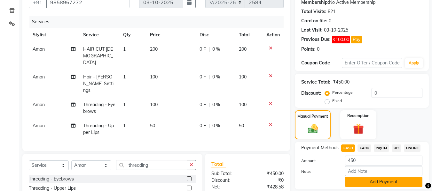
click at [371, 180] on button "Add Payment" at bounding box center [383, 182] width 77 height 10
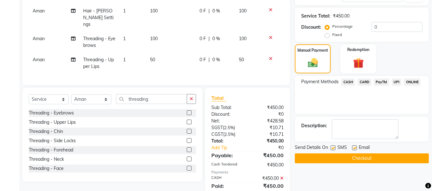
scroll to position [135, 0]
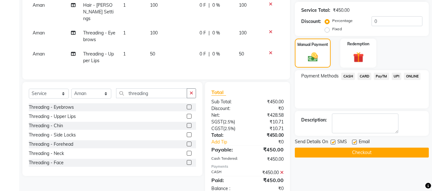
click at [400, 155] on button "Checkout" at bounding box center [362, 153] width 134 height 10
